Goal: Information Seeking & Learning: Check status

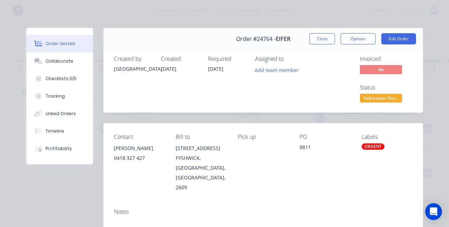
click at [412, 157] on div "Labels URGENT" at bounding box center [386, 163] width 51 height 59
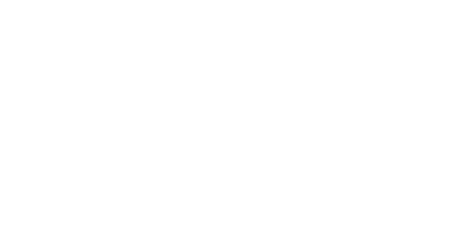
scroll to position [100, 0]
click at [384, 149] on div "URGENT" at bounding box center [372, 147] width 23 height 6
type input "Fab"
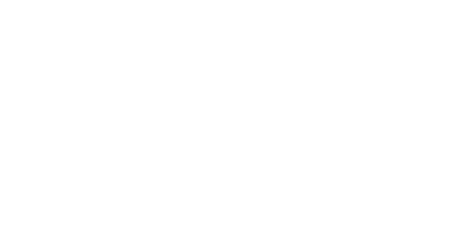
click at [325, 83] on div "Assigned to Add team member" at bounding box center [290, 80] width 70 height 49
click at [335, 38] on button "Close" at bounding box center [322, 38] width 26 height 11
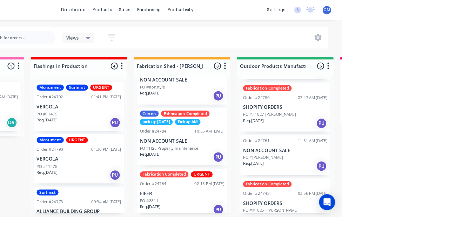
scroll to position [0, 0]
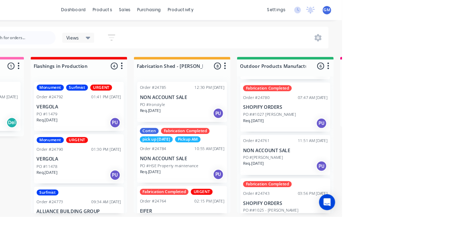
click at [286, 111] on div "PO #Ironstyle" at bounding box center [281, 110] width 88 height 6
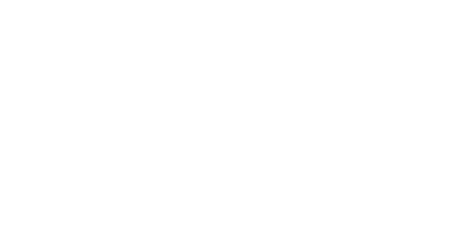
click at [73, 63] on div "Collaborate" at bounding box center [60, 61] width 28 height 6
click at [93, 47] on button "Order details" at bounding box center [59, 44] width 67 height 18
click at [335, 42] on button "Close" at bounding box center [322, 38] width 26 height 11
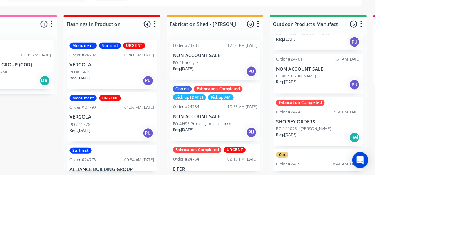
click at [280, 107] on div "PO #Ironstyle" at bounding box center [281, 110] width 88 height 6
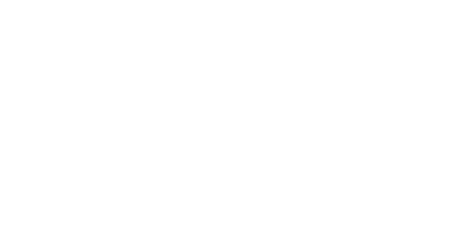
click at [335, 41] on button "Close" at bounding box center [322, 38] width 26 height 11
